Goal: Task Accomplishment & Management: Manage account settings

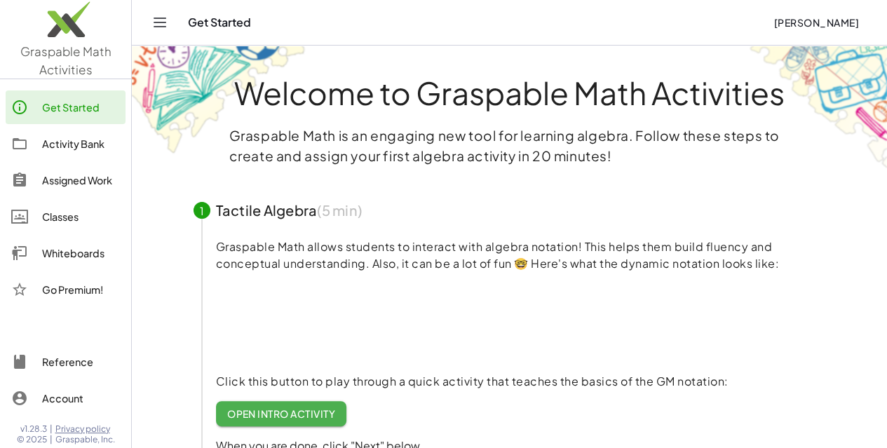
click at [74, 212] on div "Classes" at bounding box center [81, 216] width 78 height 17
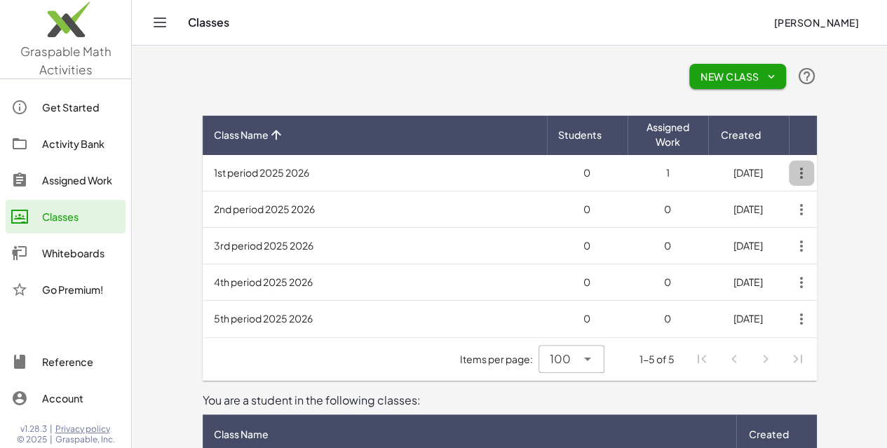
click at [814, 174] on icon "button" at bounding box center [801, 173] width 25 height 25
click at [547, 167] on td "1st period 2025 2026" at bounding box center [375, 173] width 344 height 36
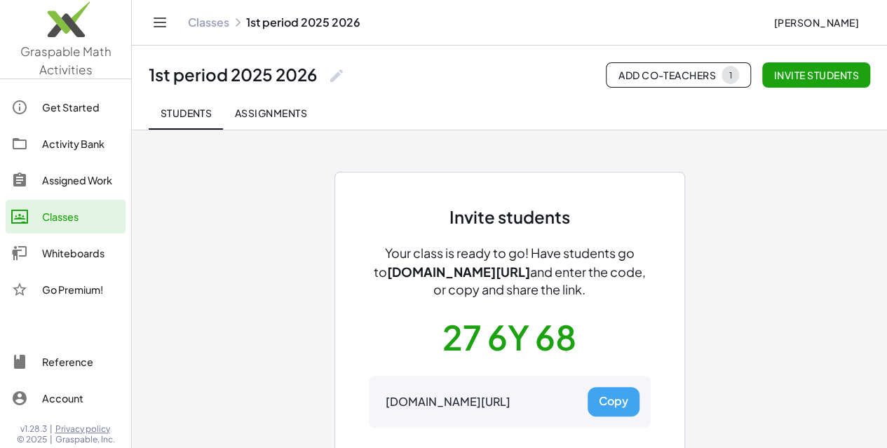
click at [608, 398] on button "Copy" at bounding box center [613, 401] width 52 height 29
click at [69, 225] on link "Classes" at bounding box center [66, 217] width 120 height 34
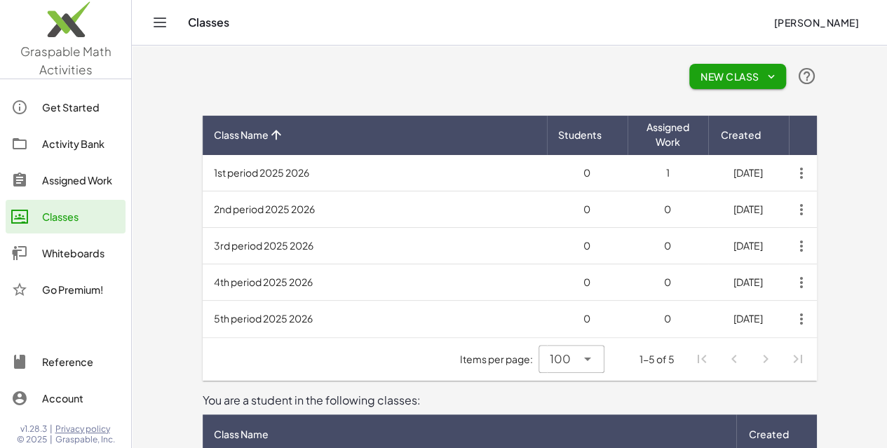
click at [238, 204] on td "2nd period 2025 2026" at bounding box center [375, 209] width 344 height 36
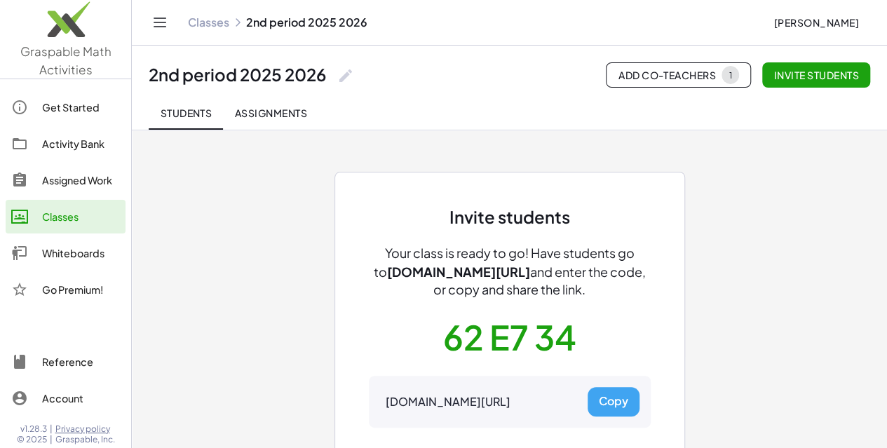
click at [618, 395] on button "Copy" at bounding box center [613, 401] width 52 height 29
click at [74, 223] on div "Classes" at bounding box center [81, 216] width 78 height 17
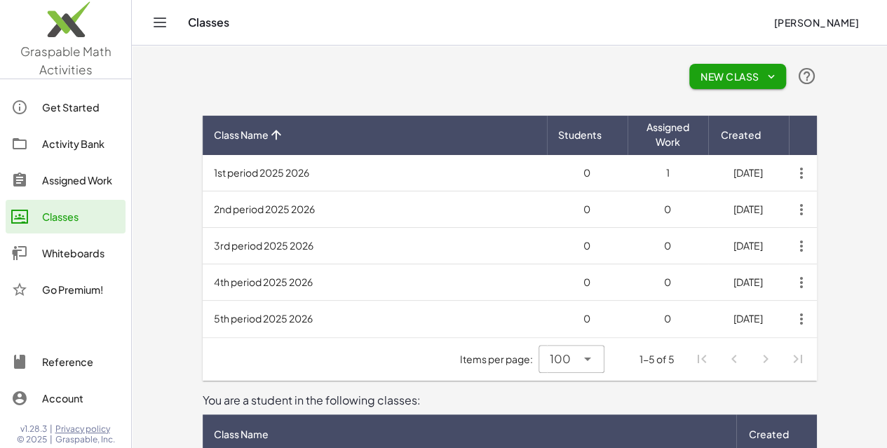
click at [203, 240] on td "3rd period 2025 2026" at bounding box center [375, 246] width 344 height 36
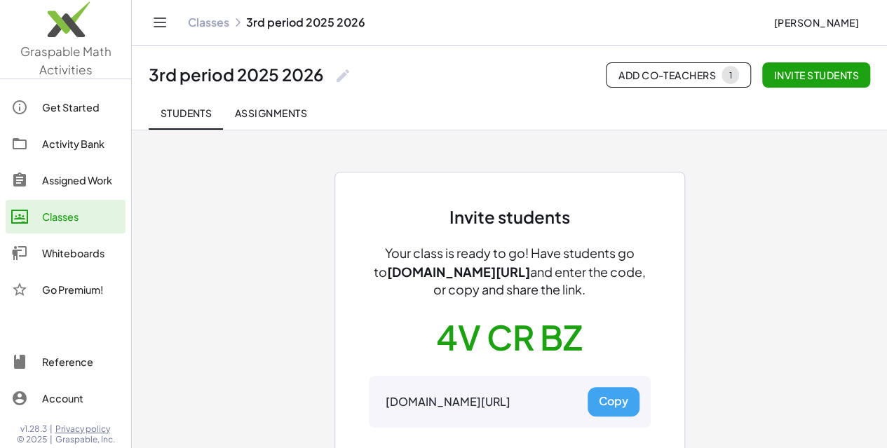
click at [607, 408] on button "Copy" at bounding box center [613, 401] width 52 height 29
click at [60, 218] on div "Classes" at bounding box center [81, 216] width 78 height 17
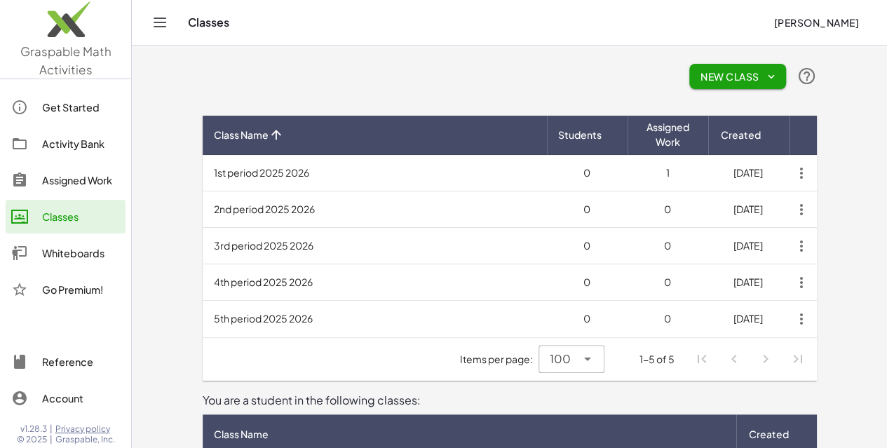
click at [237, 285] on td "4th period 2025 2026" at bounding box center [375, 282] width 344 height 36
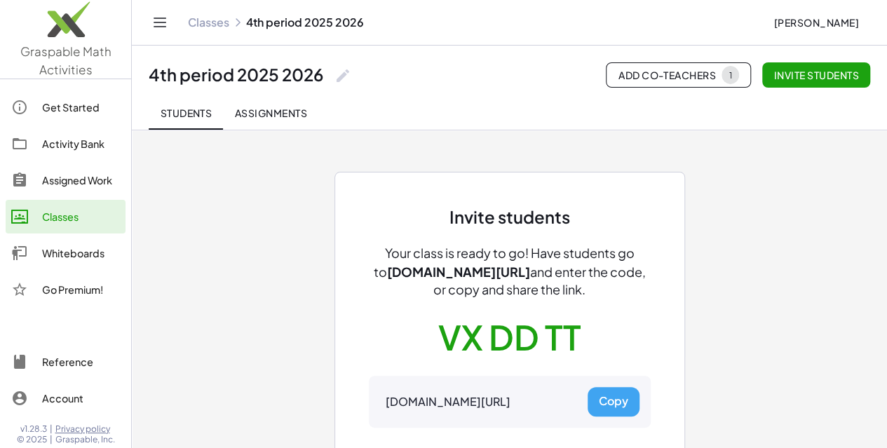
click at [618, 401] on button "Copy" at bounding box center [613, 401] width 52 height 29
click at [94, 220] on div "Classes" at bounding box center [81, 216] width 78 height 17
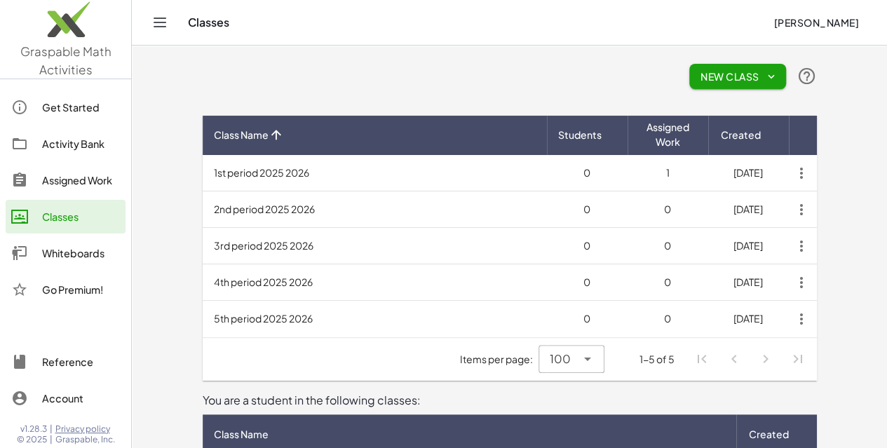
click at [259, 322] on td "5th period 2025 2026" at bounding box center [375, 319] width 344 height 36
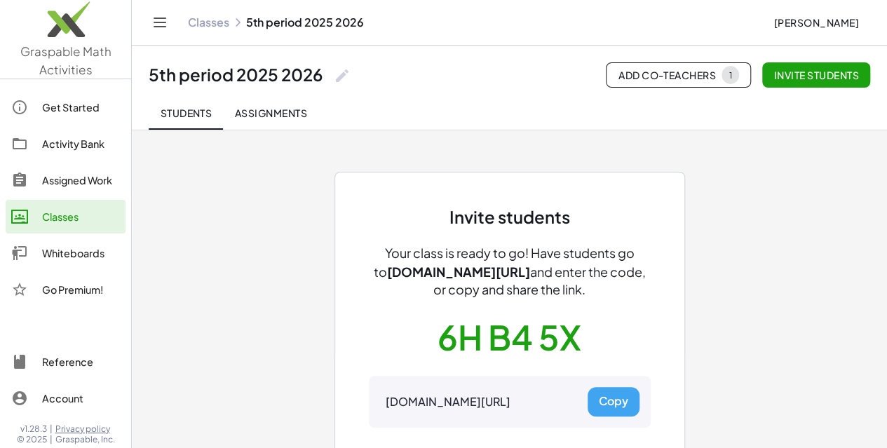
click at [607, 399] on button "Copy" at bounding box center [613, 401] width 52 height 29
